Goal: Find specific page/section: Find specific page/section

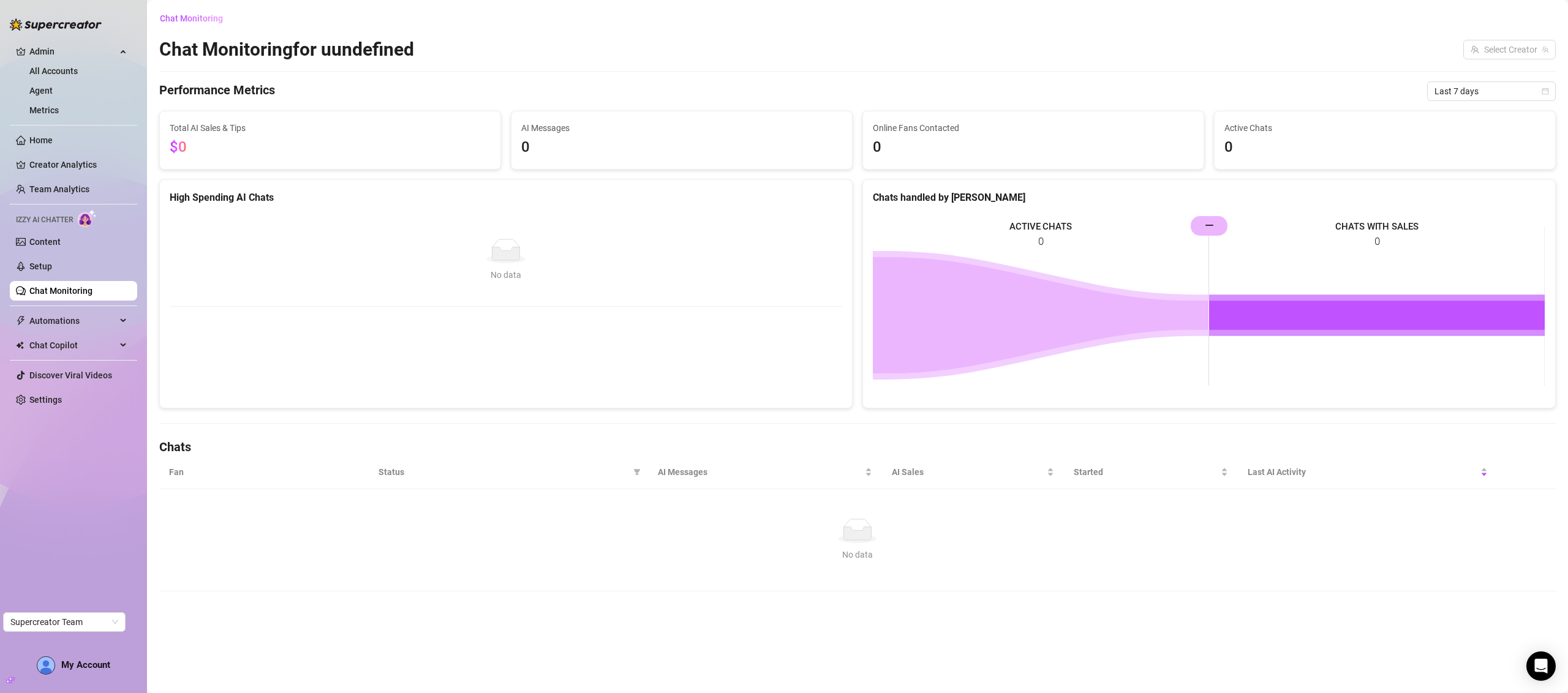
click at [204, 47] on h2 "Chat Monitoring for uundefined" at bounding box center [287, 49] width 255 height 23
drag, startPoint x: 204, startPoint y: 47, endPoint x: 188, endPoint y: 53, distance: 17.1
click at [199, 55] on h2 "Chat Monitoring for uundefined" at bounding box center [287, 49] width 255 height 23
click at [183, 51] on h2 "Chat Monitoring for uundefined" at bounding box center [287, 49] width 255 height 23
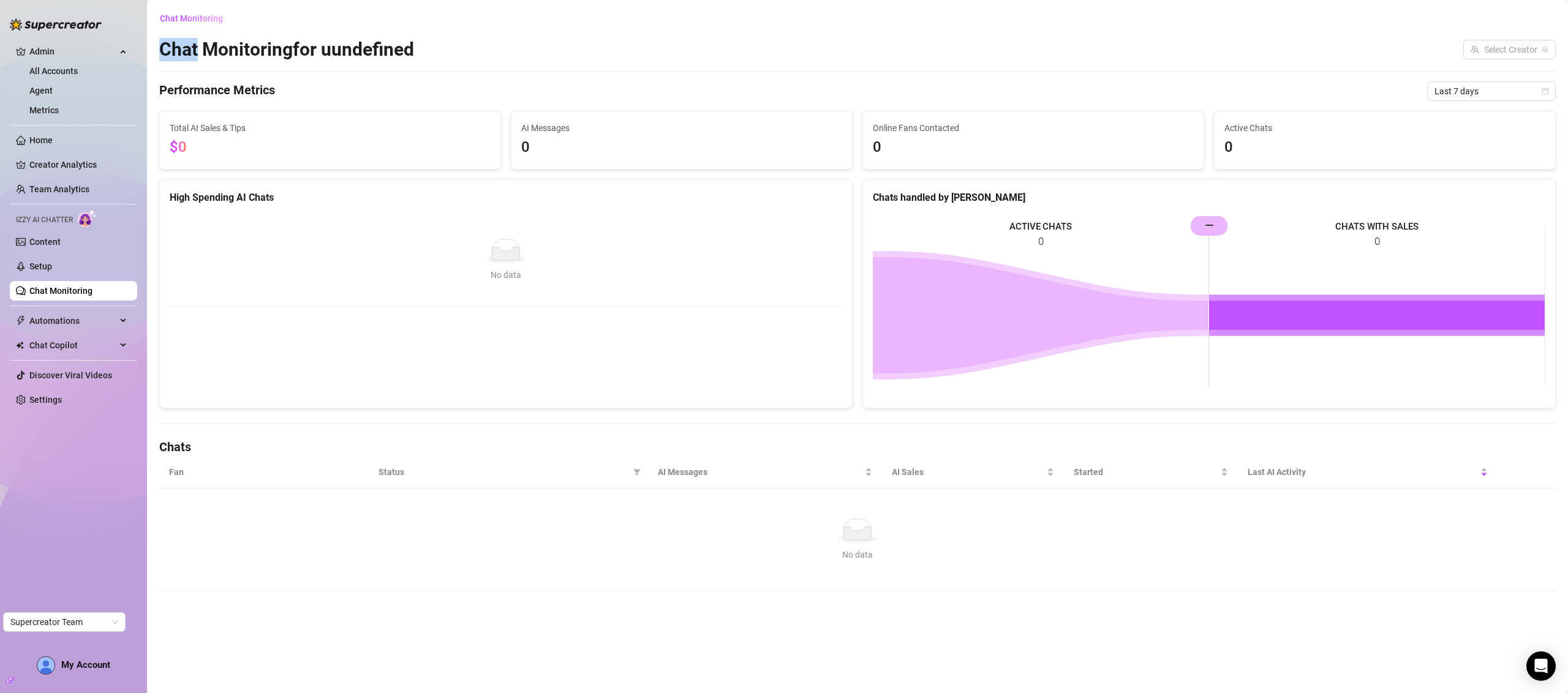
click at [183, 51] on h2 "Chat Monitoring for uundefined" at bounding box center [287, 49] width 255 height 23
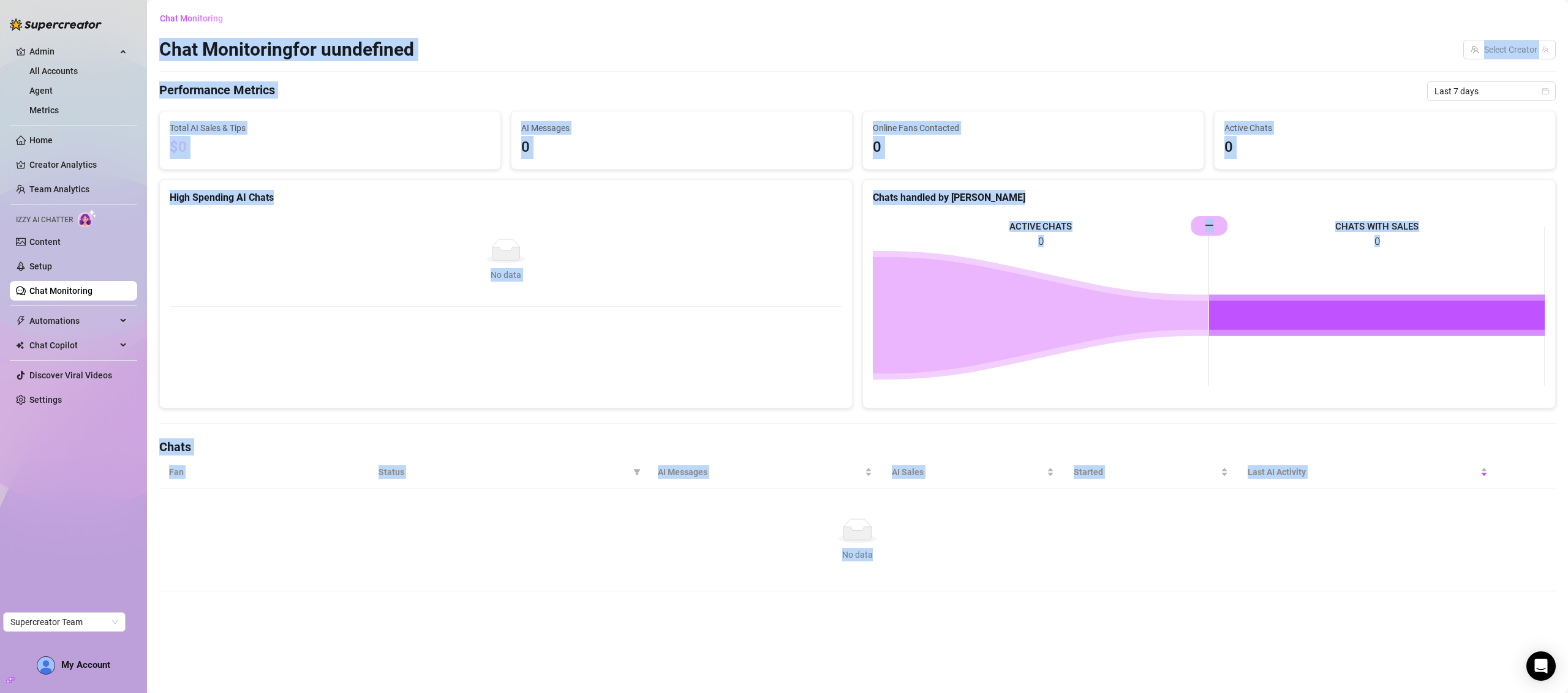
drag, startPoint x: 183, startPoint y: 51, endPoint x: 1017, endPoint y: 546, distance: 969.8
click at [1017, 547] on div "Chat Monitoring Chat Monitoring for uundefined Select Creator Performance Metri…" at bounding box center [858, 300] width 1397 height 583
click at [1016, 546] on div "No data No data" at bounding box center [858, 540] width 1367 height 43
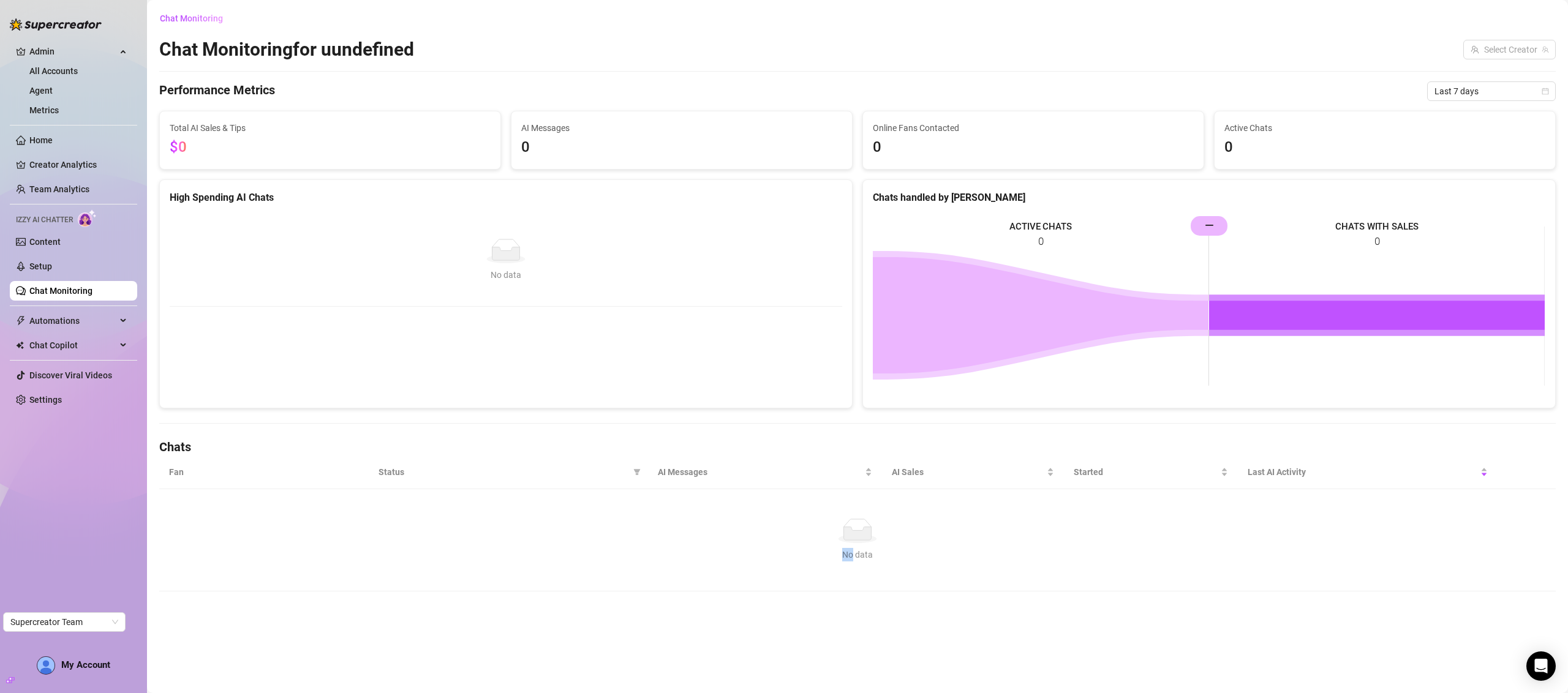
click at [1016, 546] on div "No data No data" at bounding box center [858, 540] width 1367 height 43
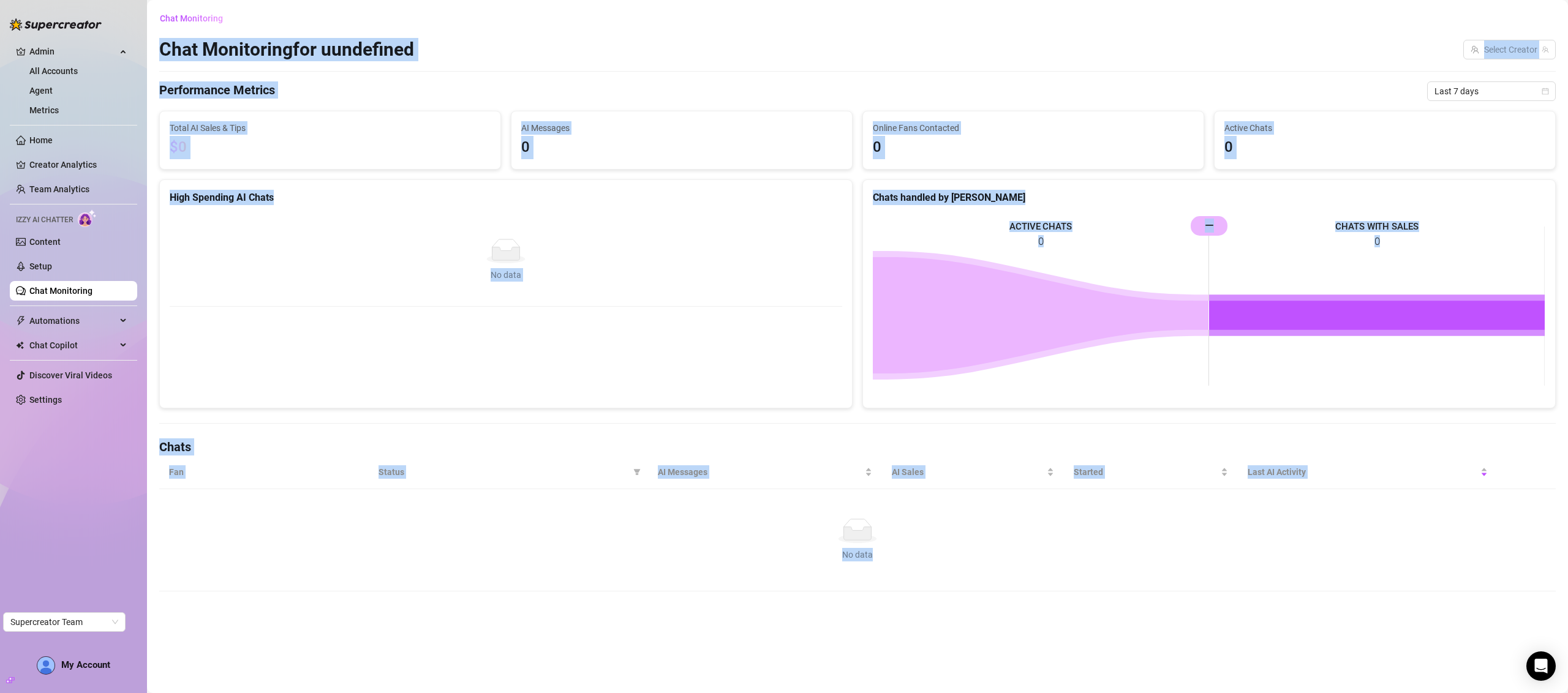
drag, startPoint x: 1016, startPoint y: 545, endPoint x: 252, endPoint y: 38, distance: 916.9
click at [252, 38] on div "Chat Monitoring Chat Monitoring for uundefined Select Creator Performance Metri…" at bounding box center [858, 300] width 1397 height 583
click at [252, 38] on h2 "Chat Monitoring for uundefined" at bounding box center [287, 49] width 255 height 23
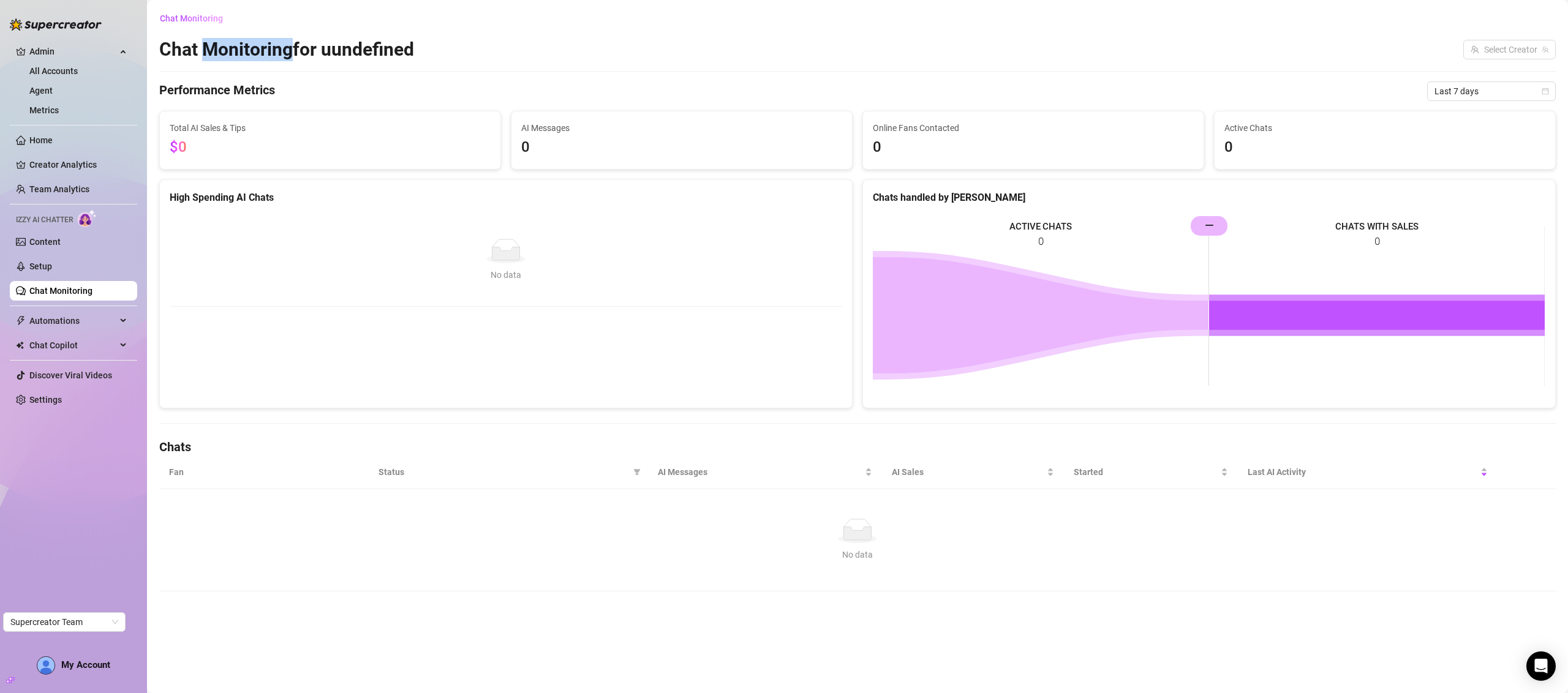
click at [252, 38] on h2 "Chat Monitoring for uundefined" at bounding box center [287, 49] width 255 height 23
drag, startPoint x: 252, startPoint y: 38, endPoint x: 154, endPoint y: 2, distance: 104.4
click at [155, 2] on main "Chat Monitoring Chat Monitoring for uundefined Select Creator Performance Metri…" at bounding box center [858, 346] width 1422 height 693
click at [154, 30] on main "Chat Monitoring Chat Monitoring for uundefined Select Creator Performance Metri…" at bounding box center [858, 346] width 1422 height 693
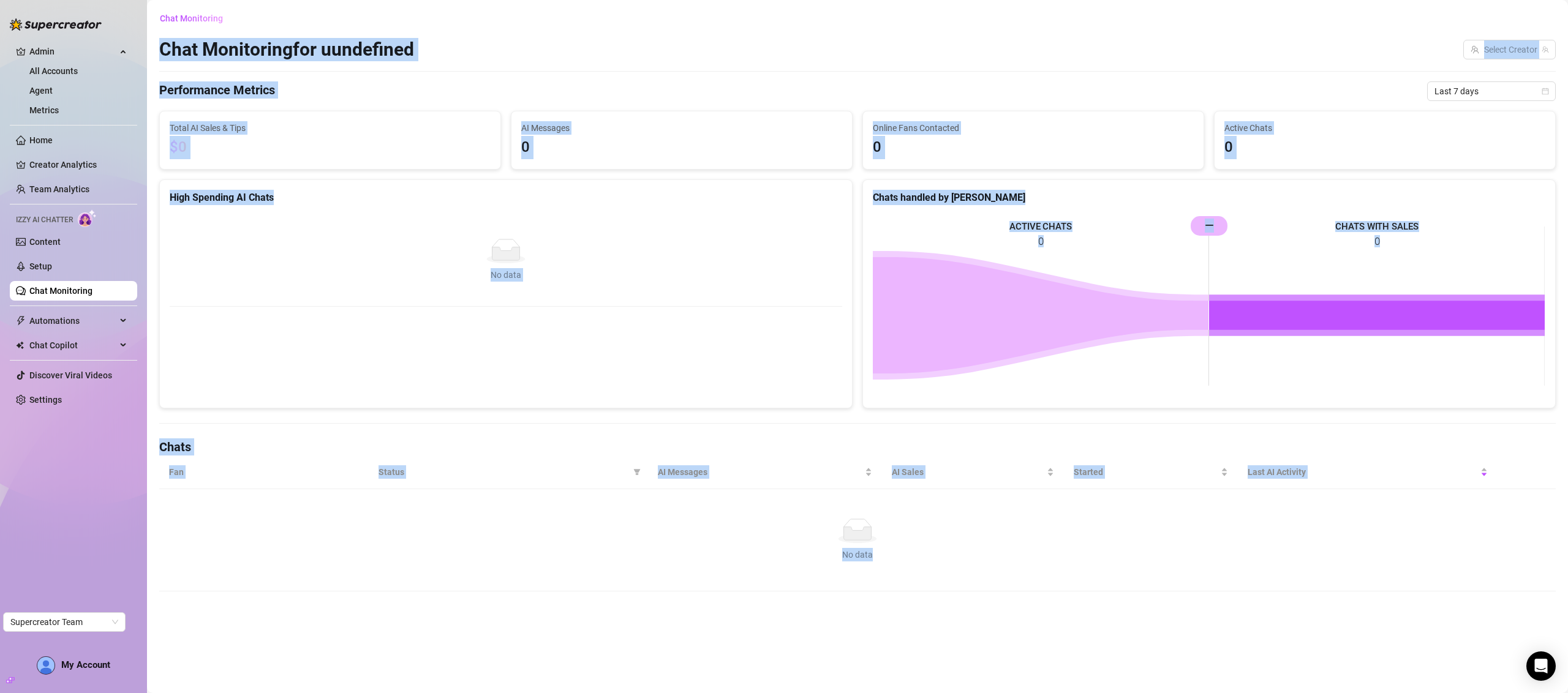
drag, startPoint x: 154, startPoint y: 30, endPoint x: 1185, endPoint y: 614, distance: 1184.9
click at [1185, 614] on main "Chat Monitoring Chat Monitoring for uundefined Select Creator Performance Metri…" at bounding box center [858, 346] width 1422 height 693
click at [1189, 606] on main "Chat Monitoring Chat Monitoring for uundefined Select Creator Performance Metri…" at bounding box center [858, 346] width 1422 height 693
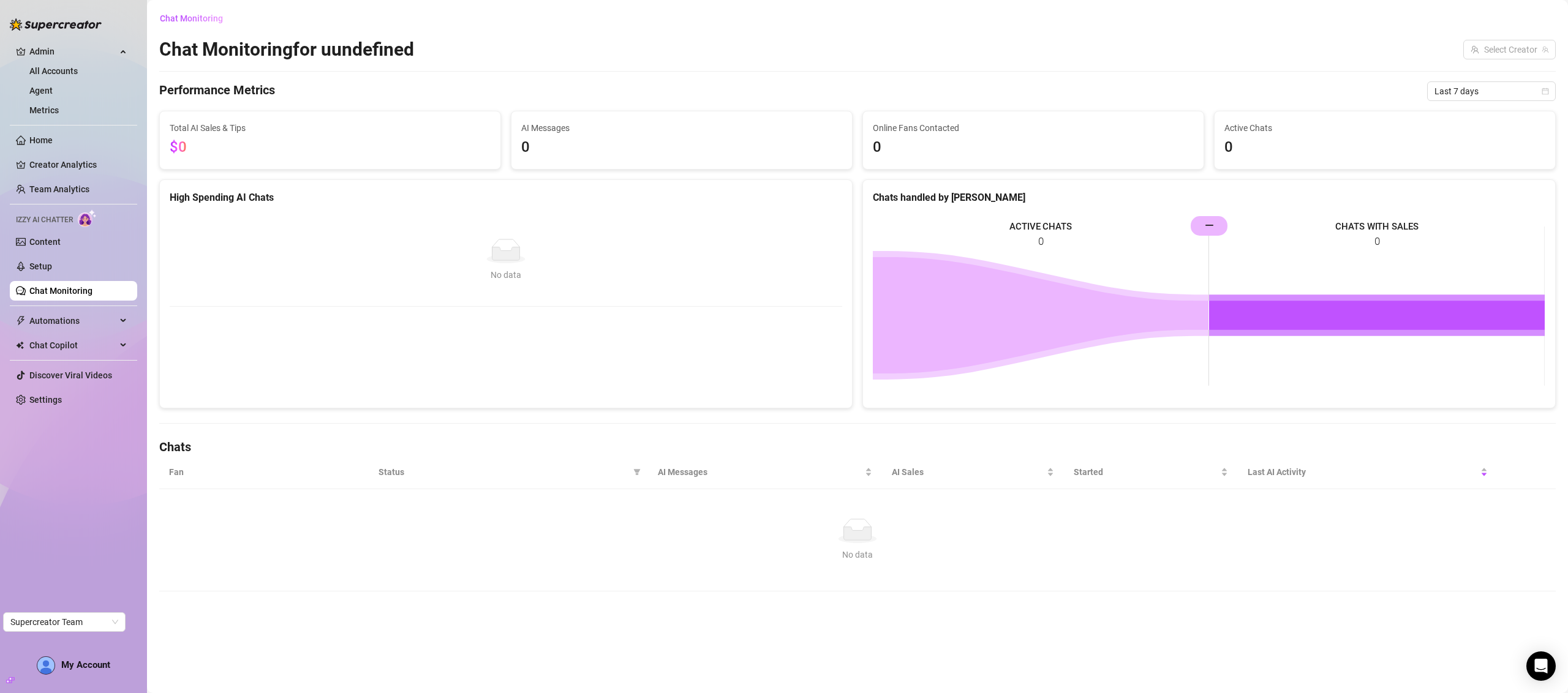
click at [1190, 605] on main "Chat Monitoring Chat Monitoring for uundefined Select Creator Performance Metri…" at bounding box center [858, 346] width 1422 height 693
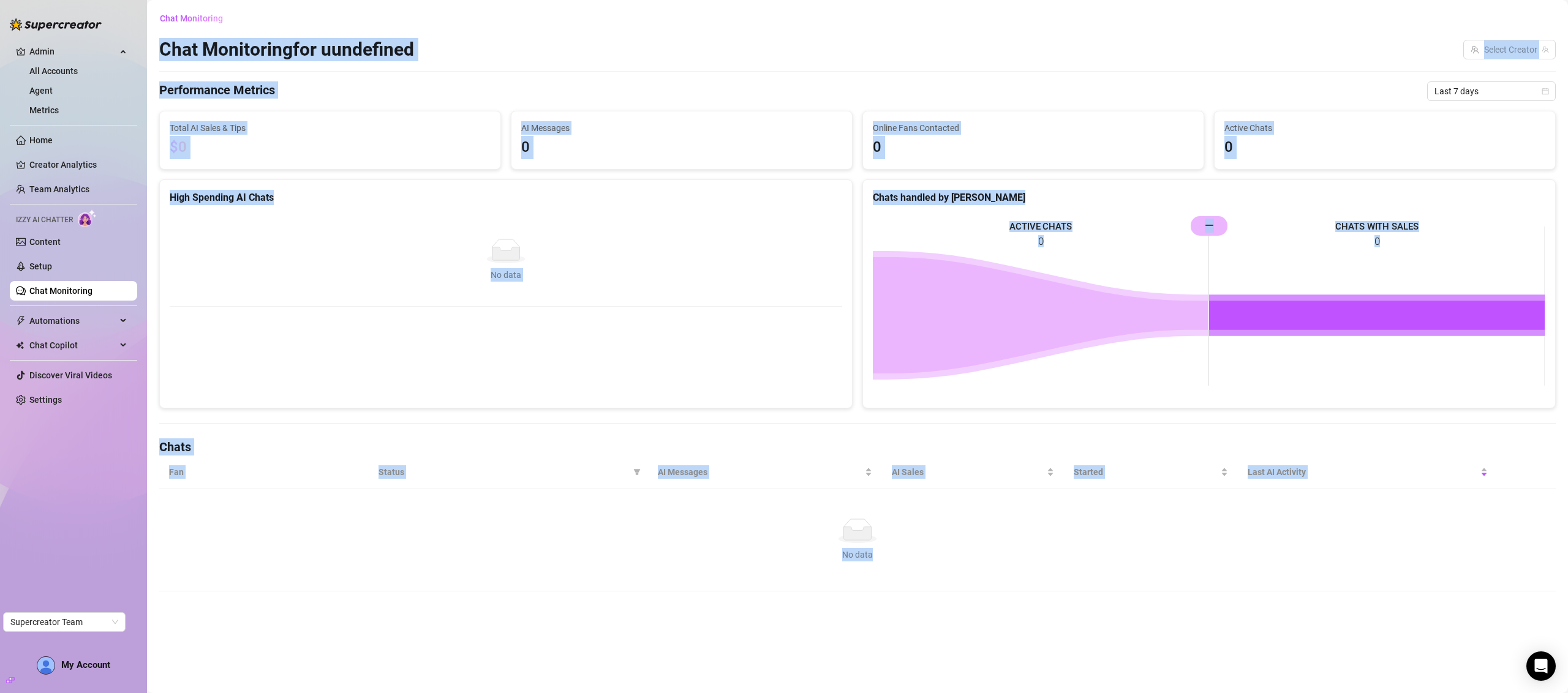
drag, startPoint x: 1190, startPoint y: 605, endPoint x: 292, endPoint y: 55, distance: 1053.0
click at [292, 55] on main "Chat Monitoring Chat Monitoring for uundefined Select Creator Performance Metri…" at bounding box center [858, 346] width 1422 height 693
click at [292, 55] on h2 "Chat Monitoring for uundefined" at bounding box center [287, 49] width 255 height 23
drag, startPoint x: 292, startPoint y: 55, endPoint x: 989, endPoint y: 598, distance: 883.5
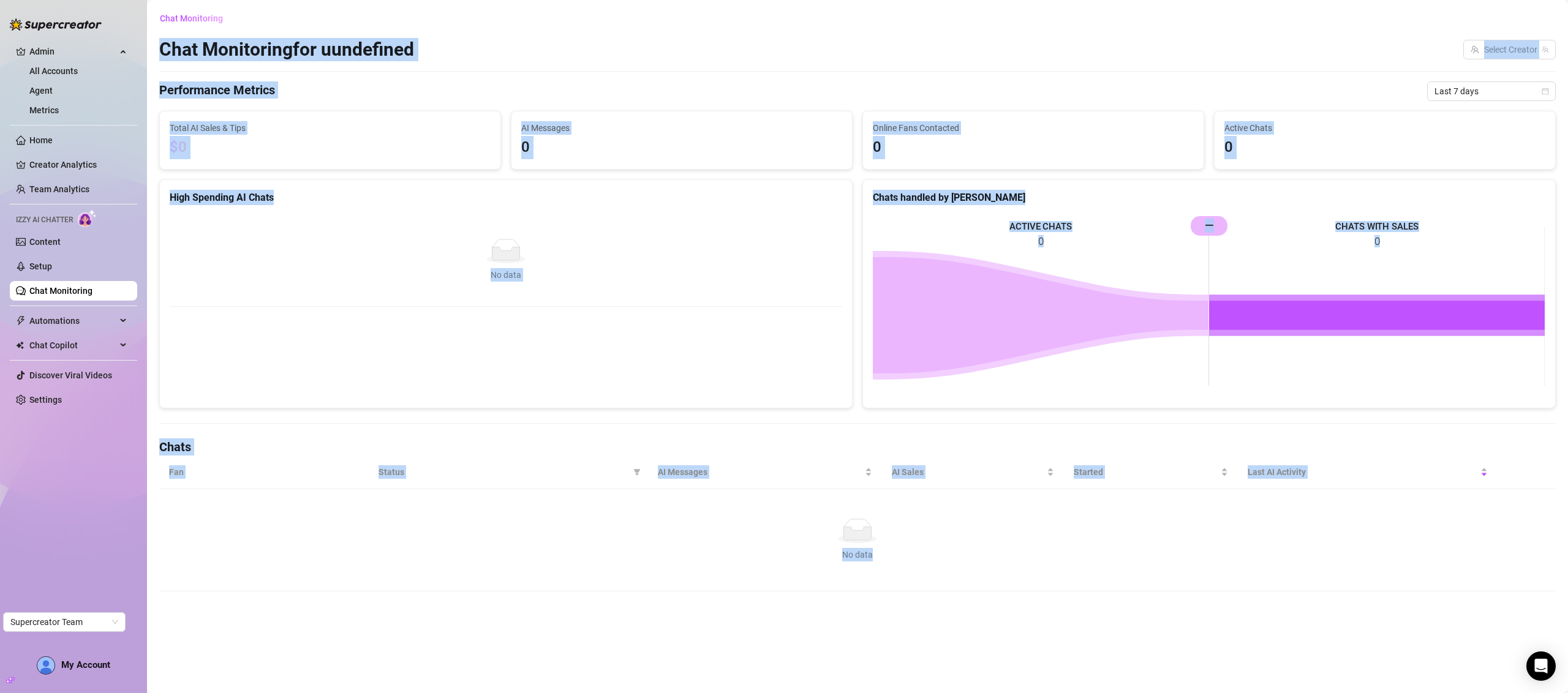
click at [981, 604] on main "Chat Monitoring Chat Monitoring for uundefined Select Creator Performance Metri…" at bounding box center [858, 346] width 1422 height 693
click at [989, 598] on main "Chat Monitoring Chat Monitoring for uundefined Select Creator Performance Metri…" at bounding box center [858, 346] width 1422 height 693
drag, startPoint x: 979, startPoint y: 586, endPoint x: 166, endPoint y: 38, distance: 980.4
click at [166, 38] on div "Chat Monitoring Chat Monitoring for uundefined Select Creator Performance Metri…" at bounding box center [858, 300] width 1397 height 583
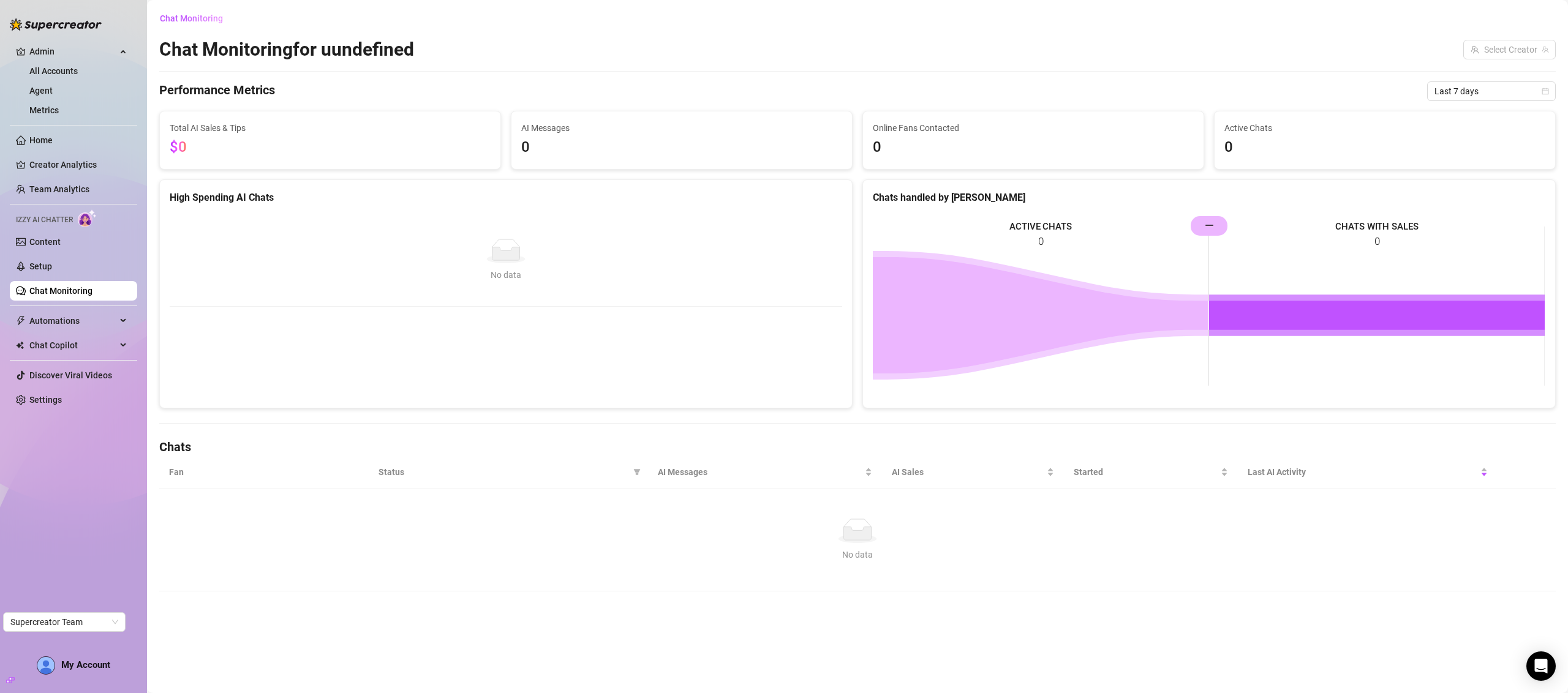
click at [166, 38] on h2 "Chat Monitoring for uundefined" at bounding box center [287, 49] width 255 height 23
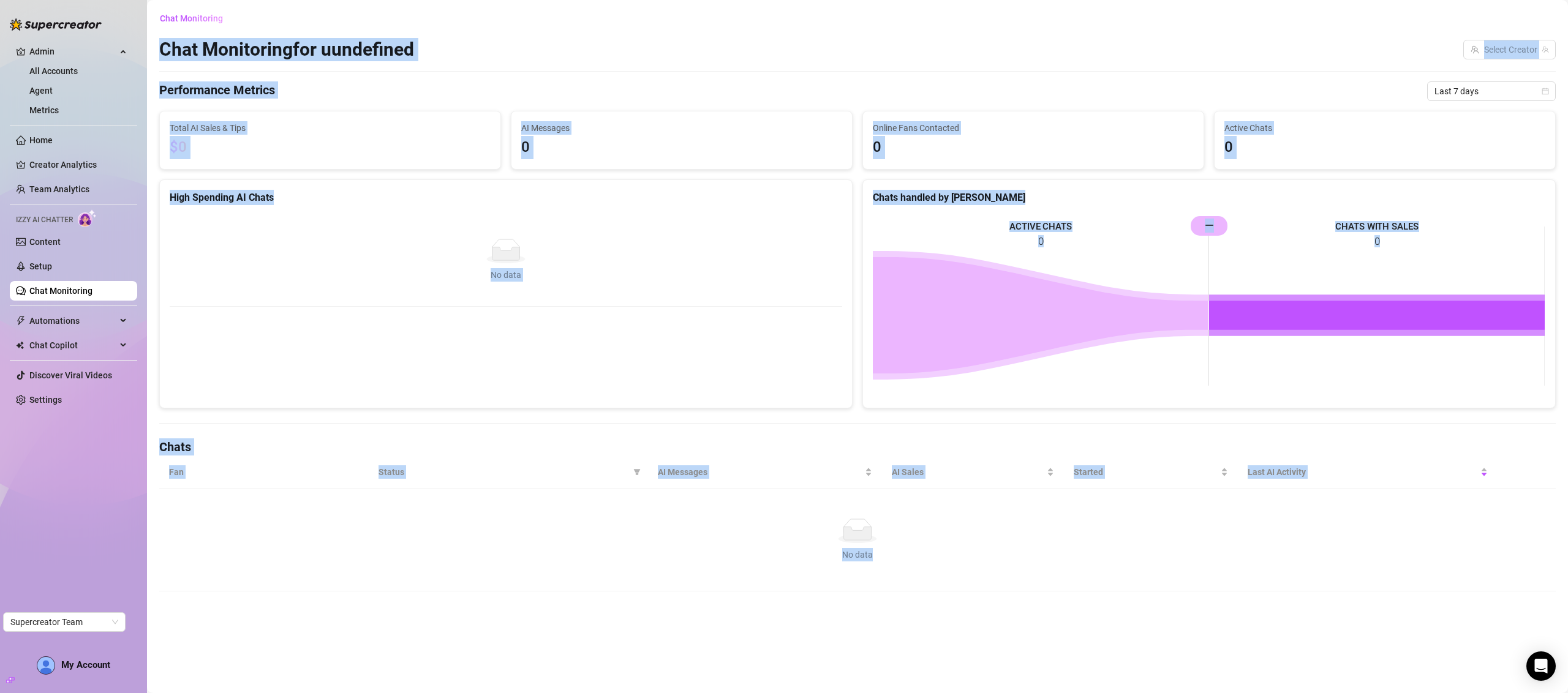
drag, startPoint x: 166, startPoint y: 38, endPoint x: 1102, endPoint y: 684, distance: 1137.3
click at [1102, 684] on main "Chat Monitoring Chat Monitoring for uundefined Select Creator Performance Metri…" at bounding box center [858, 346] width 1422 height 693
click at [1067, 618] on main "Chat Monitoring Chat Monitoring for uundefined Select Creator Performance Metri…" at bounding box center [858, 346] width 1422 height 693
drag, startPoint x: 1104, startPoint y: 643, endPoint x: 166, endPoint y: 46, distance: 1111.9
click at [166, 46] on main "Chat Monitoring Chat Monitoring for uundefined Select Creator Performance Metri…" at bounding box center [858, 346] width 1422 height 693
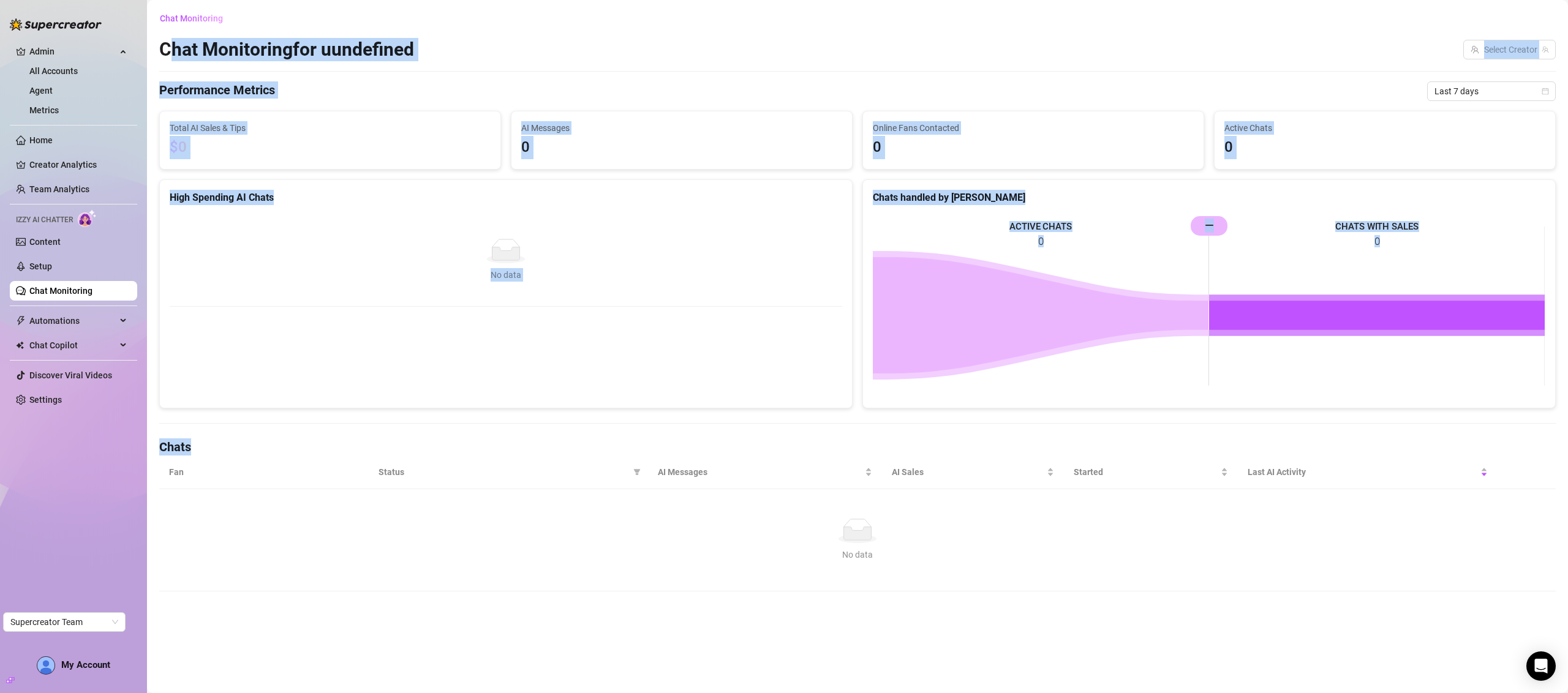
click at [166, 46] on h2 "Chat Monitoring for uundefined" at bounding box center [287, 49] width 255 height 23
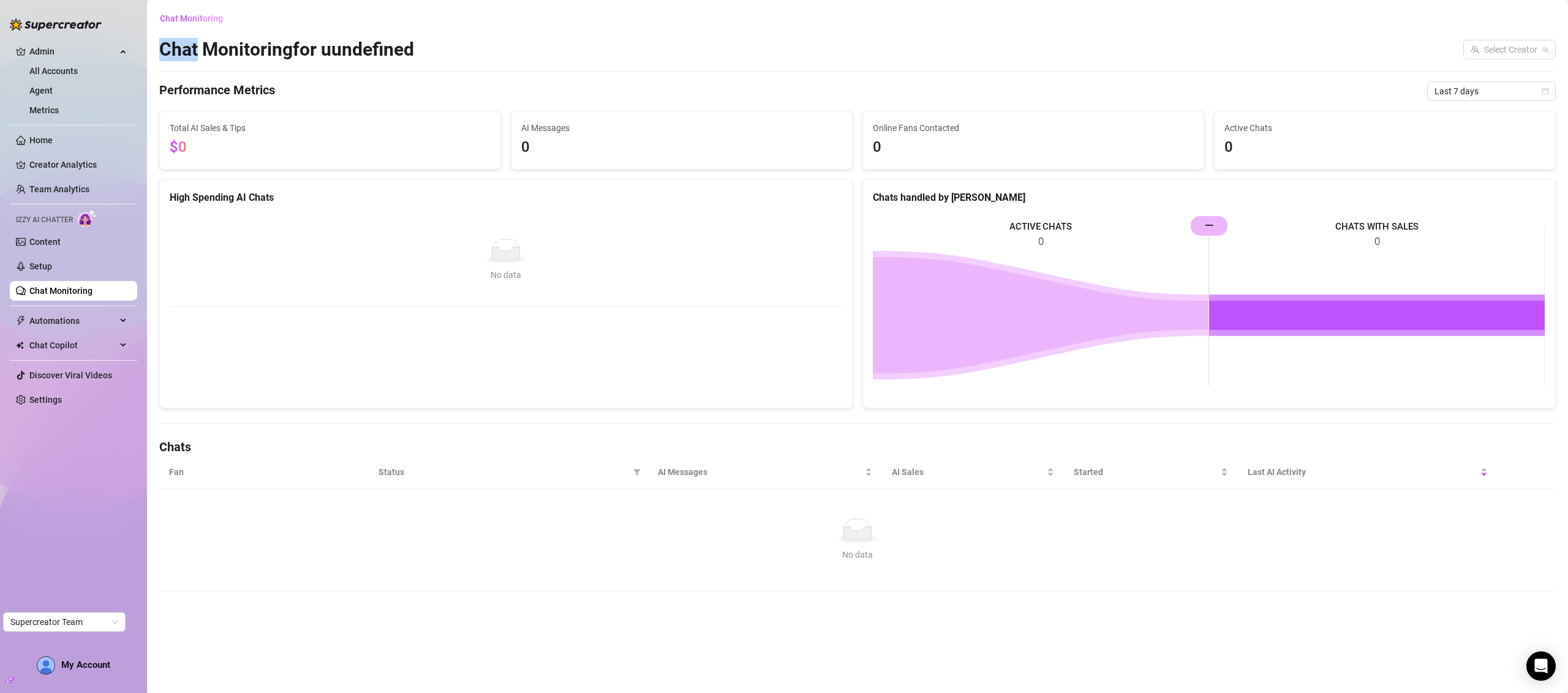
click at [166, 46] on h2 "Chat Monitoring for uundefined" at bounding box center [287, 49] width 255 height 23
drag, startPoint x: 166, startPoint y: 46, endPoint x: 149, endPoint y: 10, distance: 39.8
click at [149, 10] on main "Chat Monitoring Chat Monitoring for uundefined Select Creator Performance Metri…" at bounding box center [858, 346] width 1422 height 693
click at [164, 41] on h2 "Chat Monitoring for uundefined" at bounding box center [287, 49] width 255 height 23
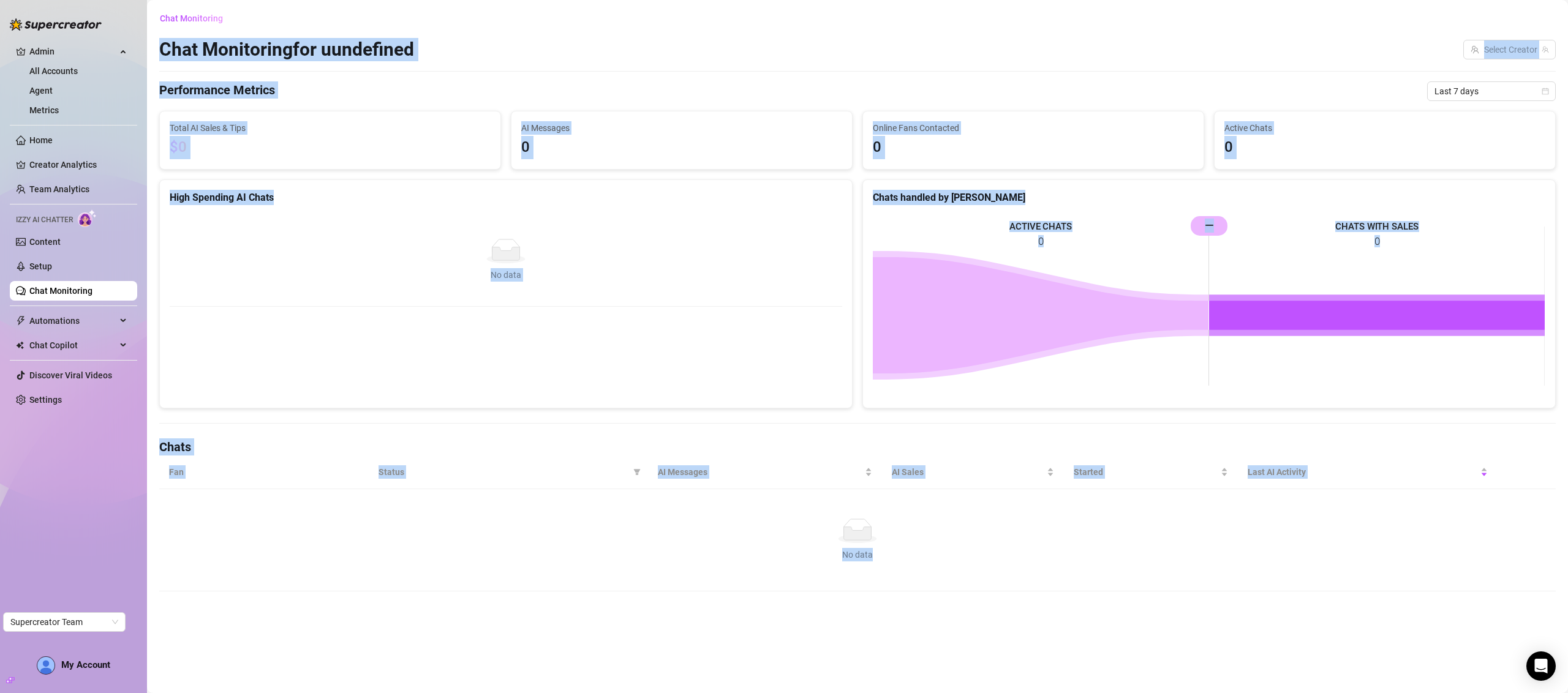
drag, startPoint x: 164, startPoint y: 41, endPoint x: 905, endPoint y: 618, distance: 939.2
click at [905, 618] on main "Chat Monitoring Chat Monitoring for uundefined Select Creator Performance Metri…" at bounding box center [858, 346] width 1422 height 693
